Goal: Information Seeking & Learning: Learn about a topic

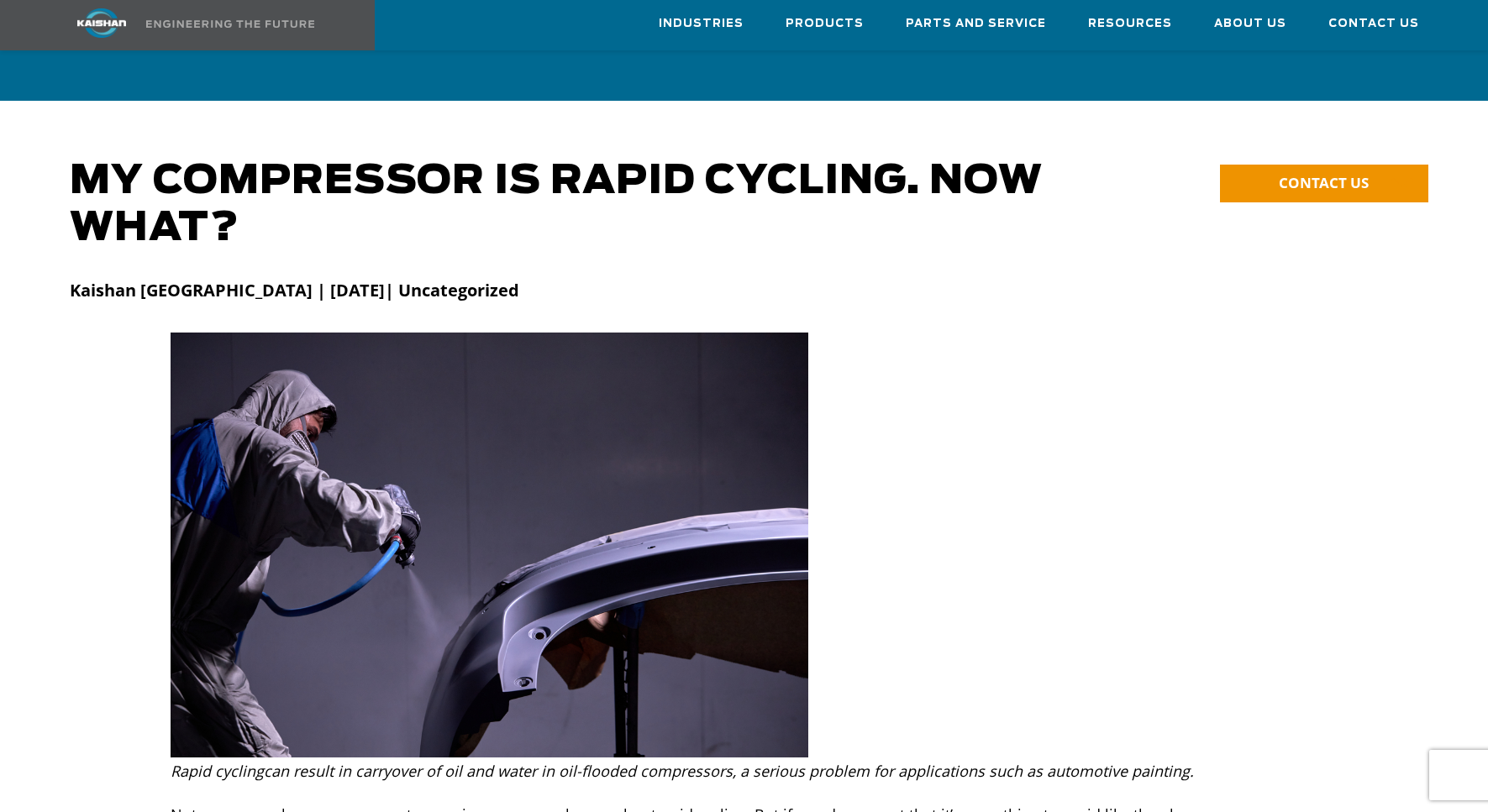
scroll to position [7857, 0]
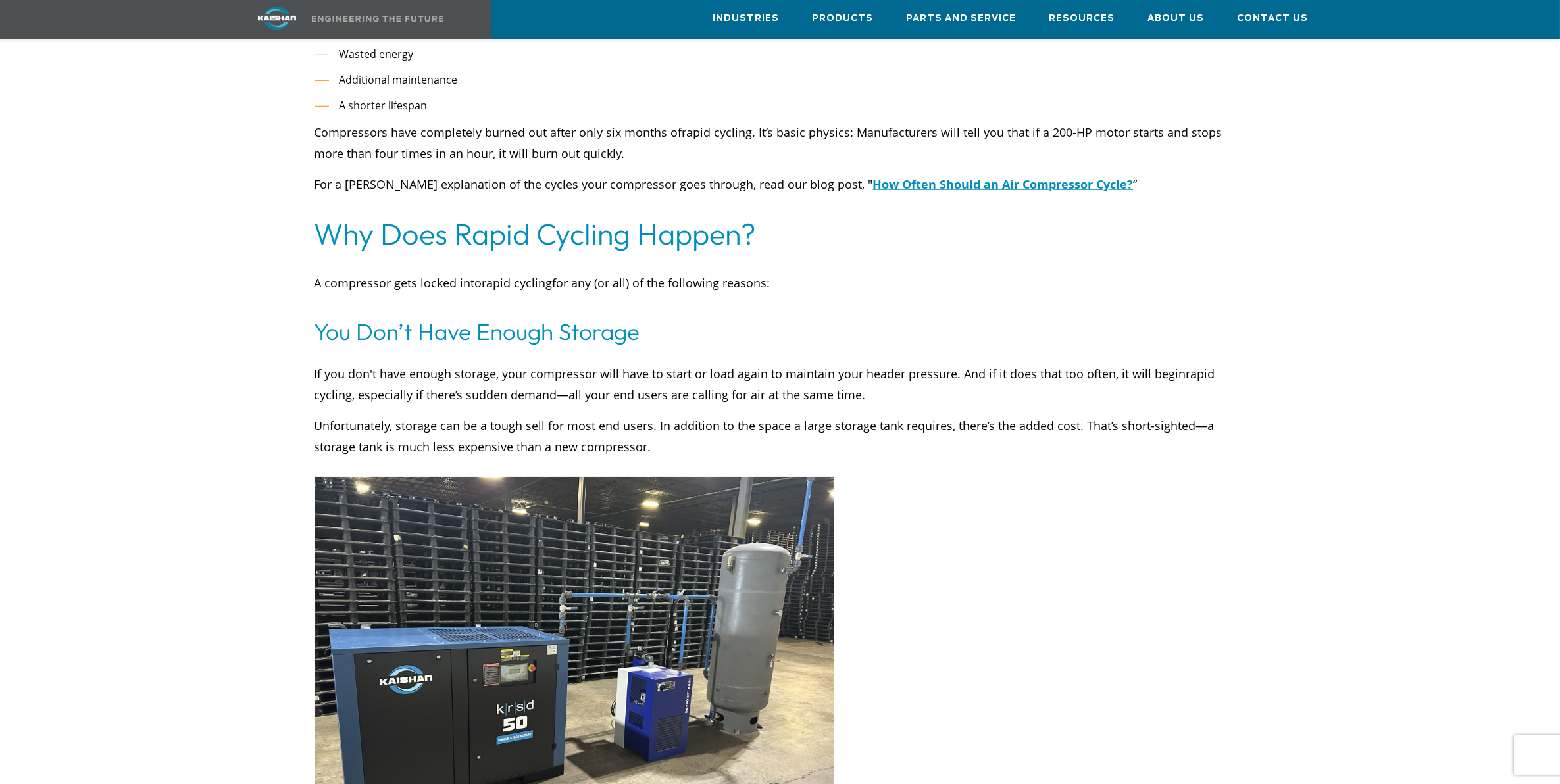
scroll to position [1563, 0]
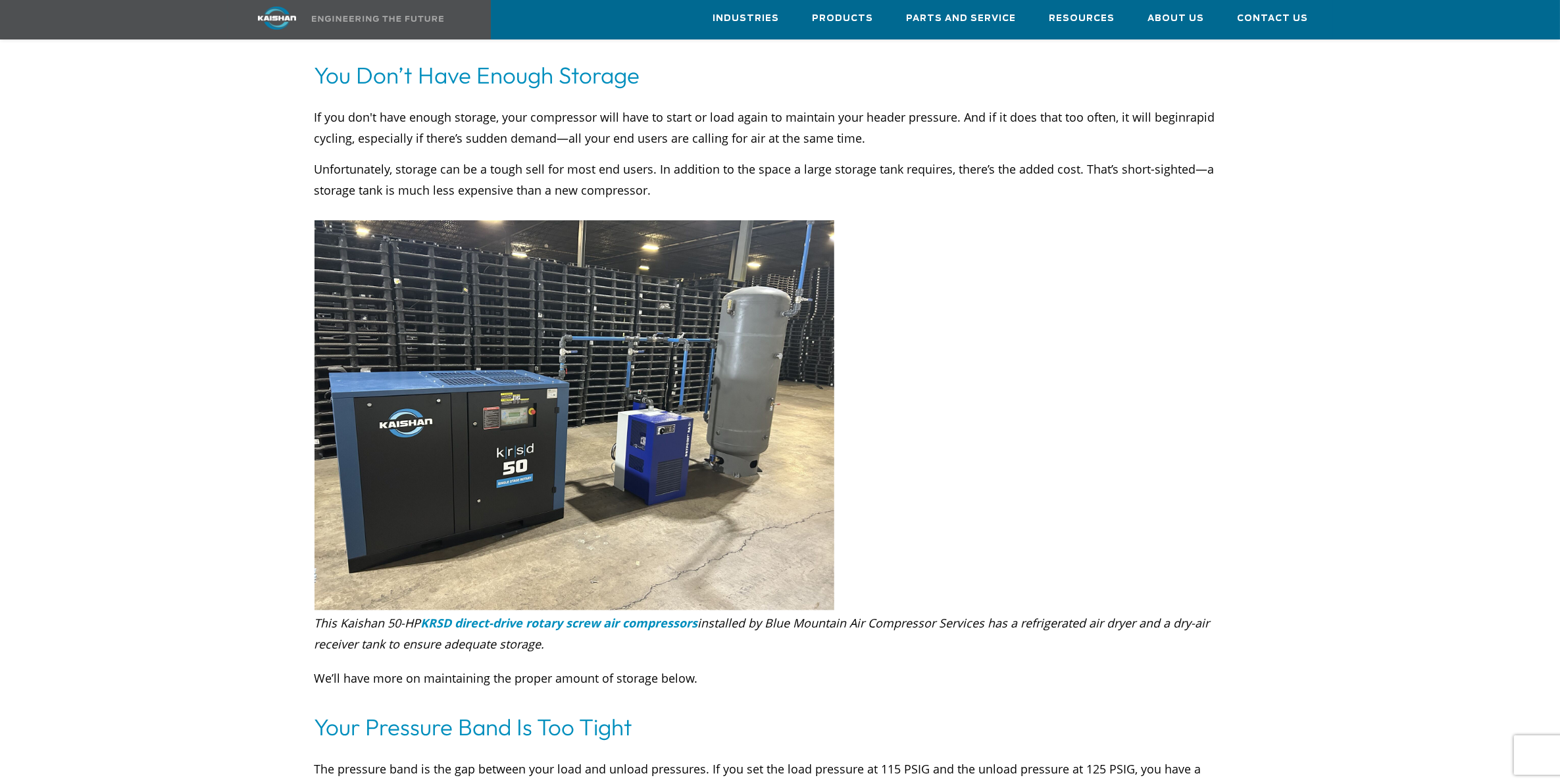
click at [591, 615] on icon "KRSD direct-drive rotary screw air compressors" at bounding box center [559, 623] width 277 height 16
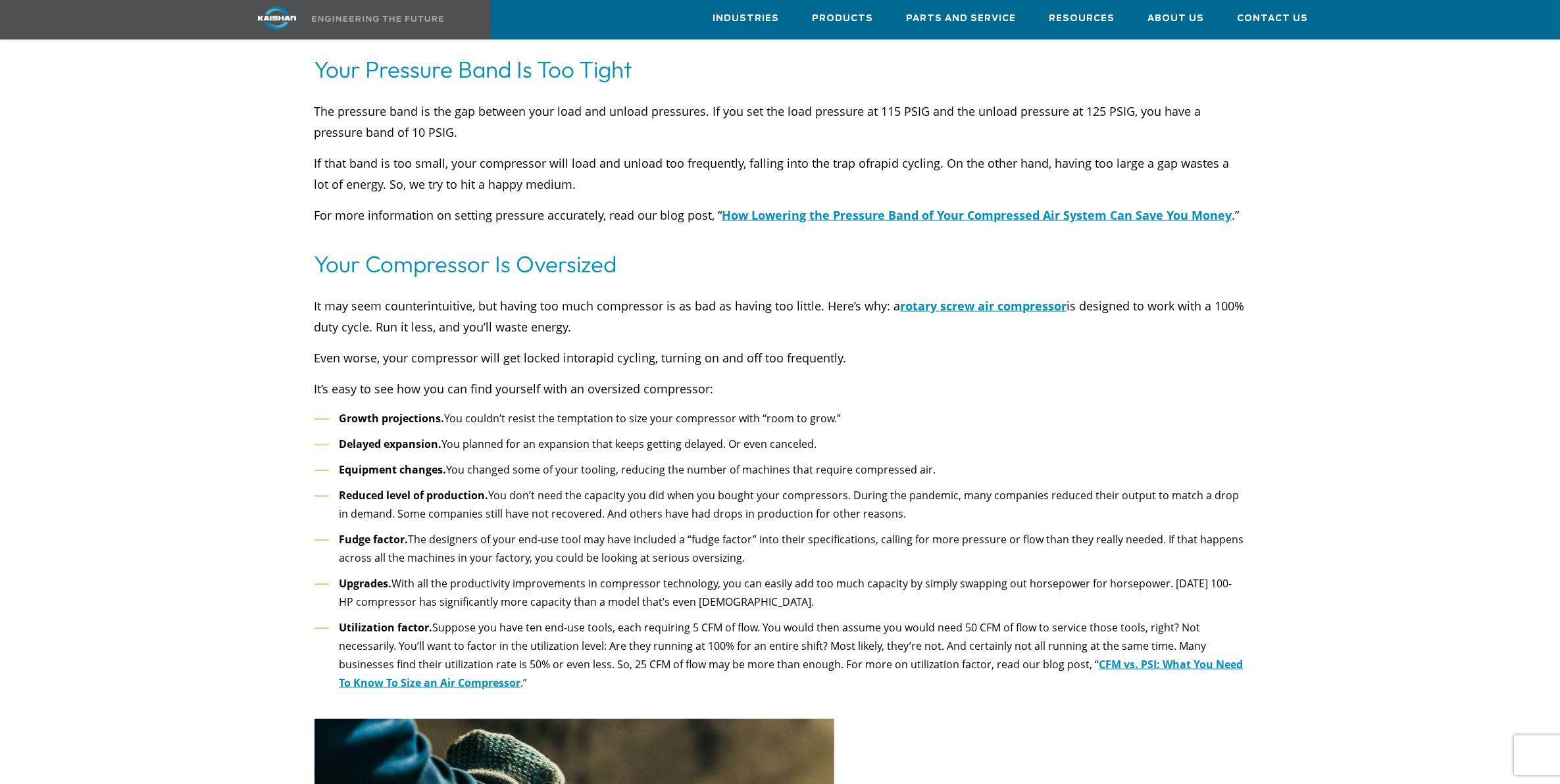
scroll to position [2632, 0]
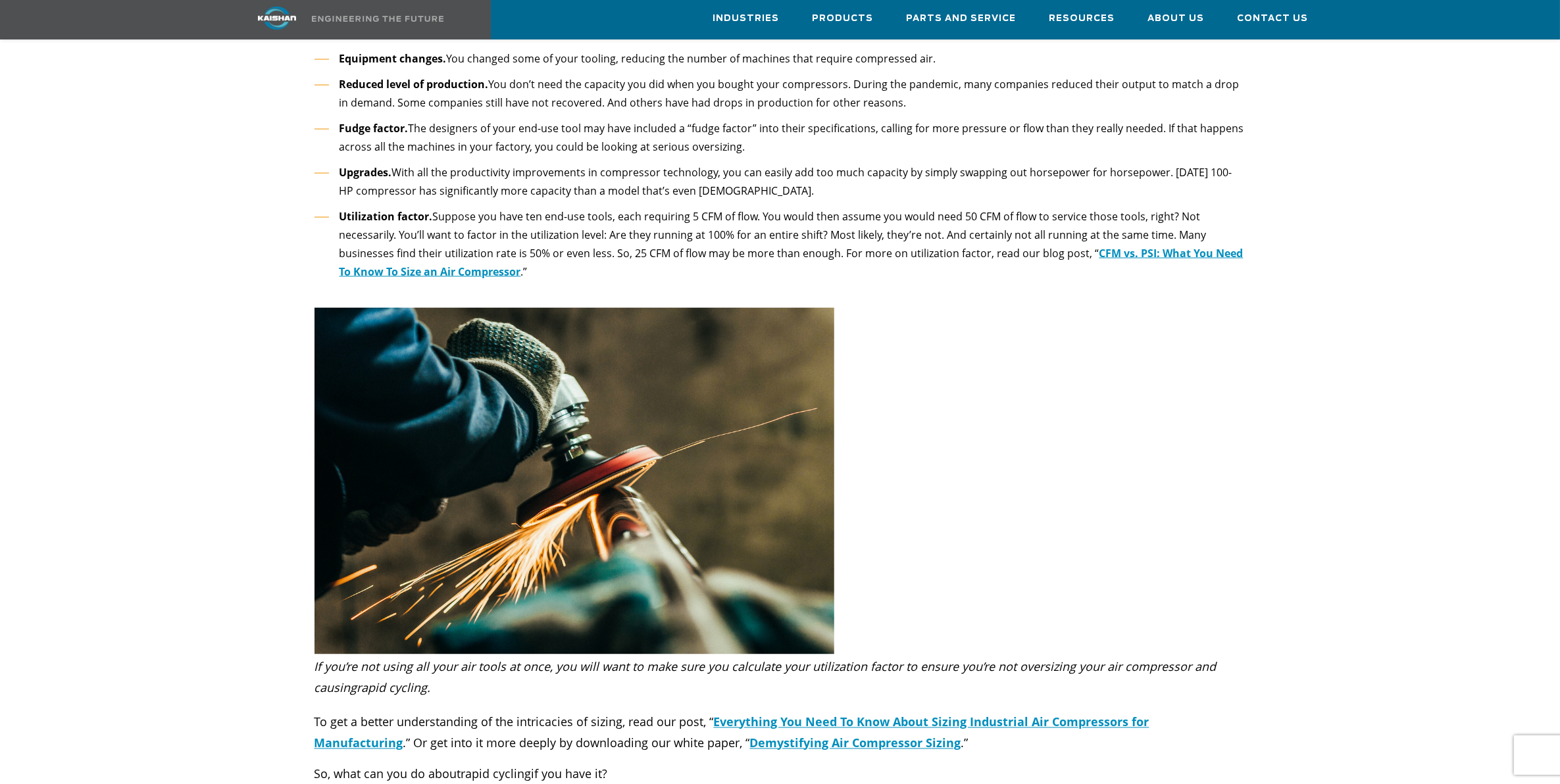
click at [760, 661] on p "If you’re not using all your air tools at once, you will want to make sure you …" at bounding box center [780, 678] width 932 height 42
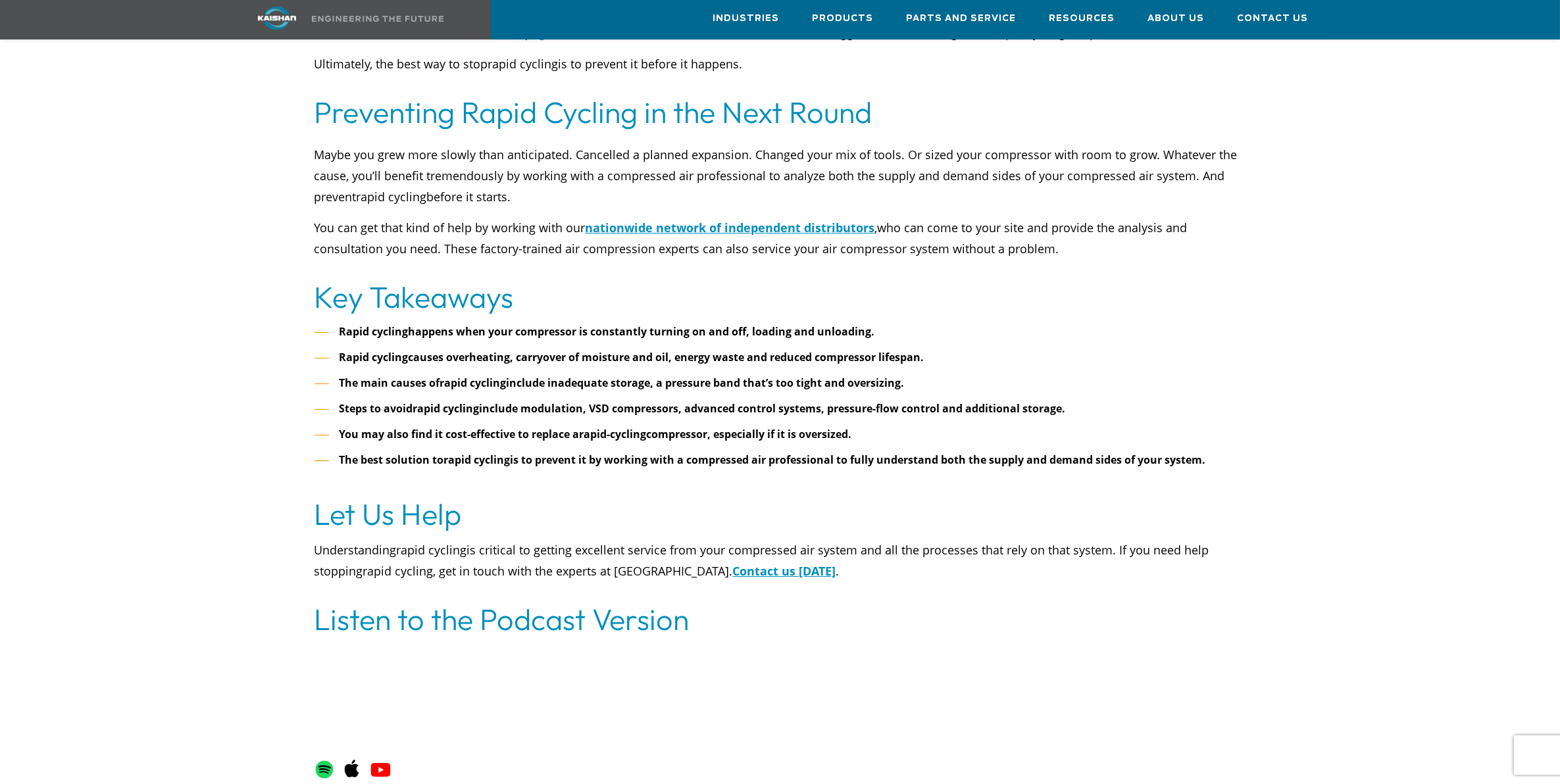
scroll to position [5921, 0]
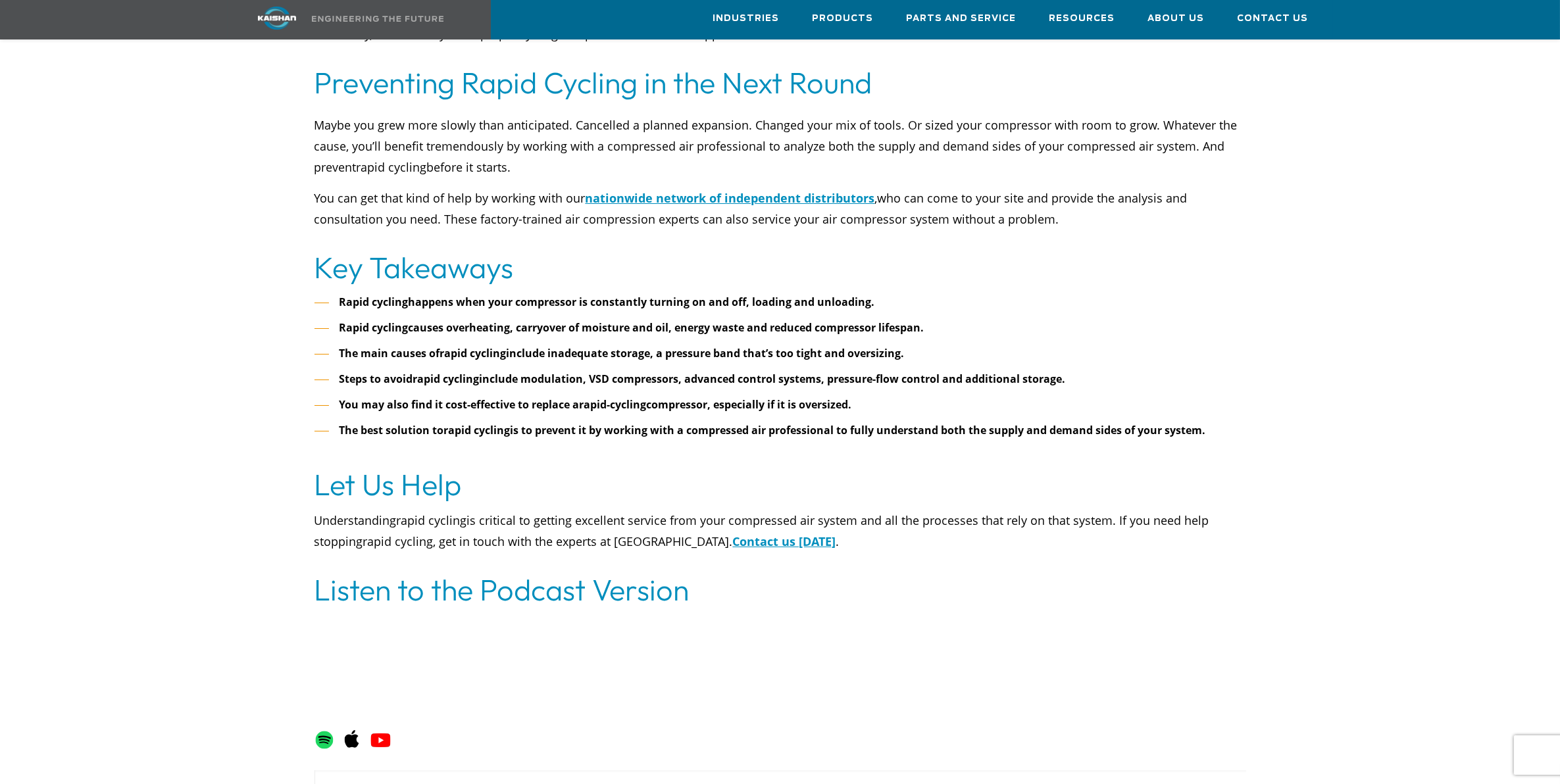
click at [884, 346] on b "include inadequate storage, a pressure band that’s too tight and oversizing." at bounding box center [706, 354] width 398 height 15
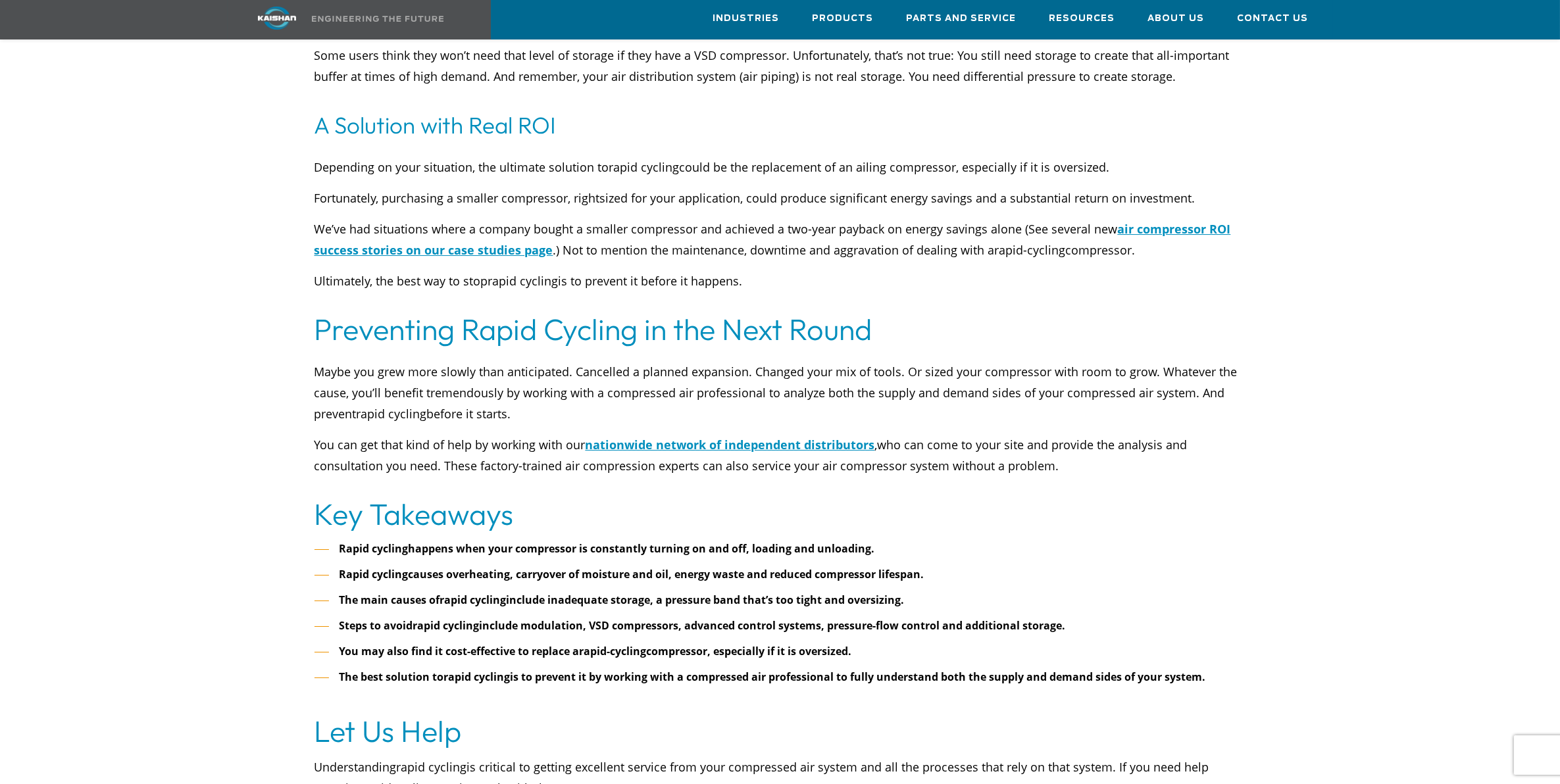
scroll to position [5017, 0]
